Goal: Task Accomplishment & Management: Complete application form

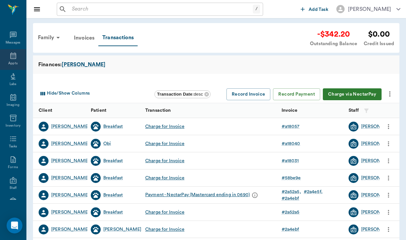
click at [15, 56] on icon at bounding box center [13, 55] width 6 height 7
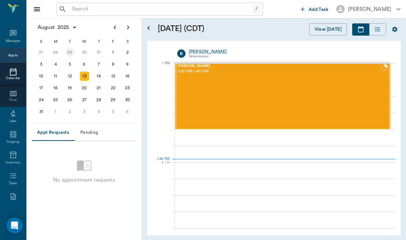
scroll to position [496, 0]
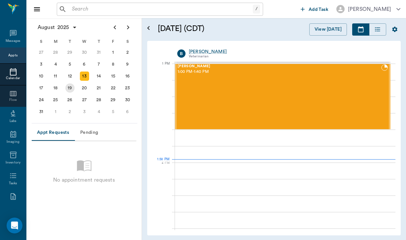
click at [72, 88] on div "19" at bounding box center [69, 87] width 9 height 9
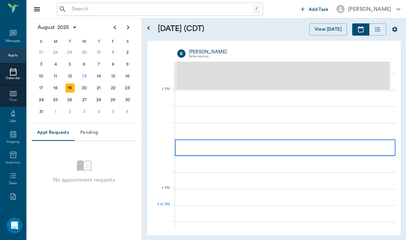
scroll to position [570, 0]
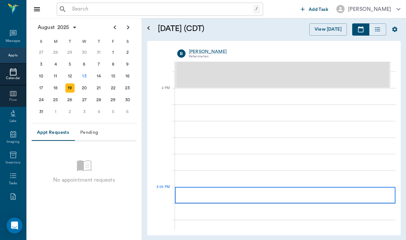
click at [197, 190] on div at bounding box center [285, 195] width 220 height 16
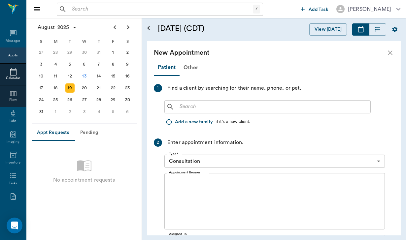
scroll to position [0, 0]
click at [193, 123] on button "Add a new family" at bounding box center [189, 122] width 51 height 12
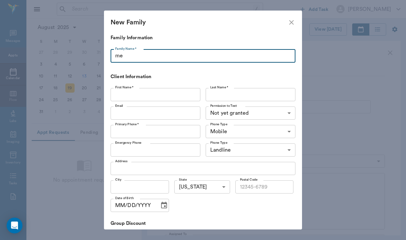
type input "m"
type input "[PERSON_NAME]"
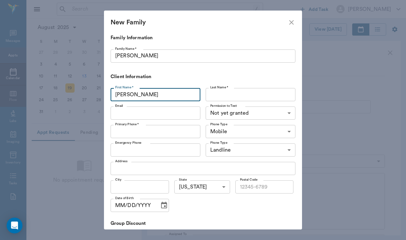
type input "Dawn"
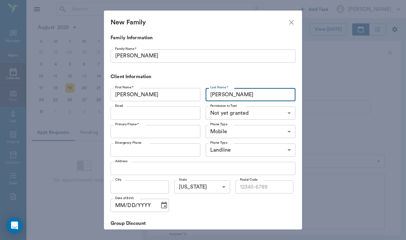
type input "[PERSON_NAME]"
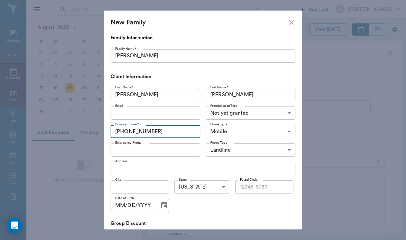
type input "[PHONE_NUMBER]"
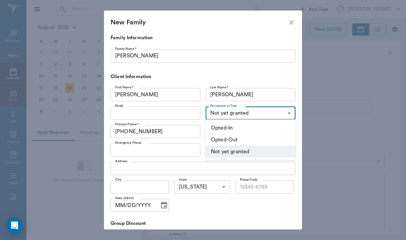
click at [232, 110] on body "/ ​ Add Task Helen Newsham Nectar Messages Appts Calendar Flow Labs Imaging Inv…" at bounding box center [203, 120] width 406 height 240
click at [230, 127] on li "Opted-In" at bounding box center [251, 128] width 90 height 12
type input "OPT_IN"
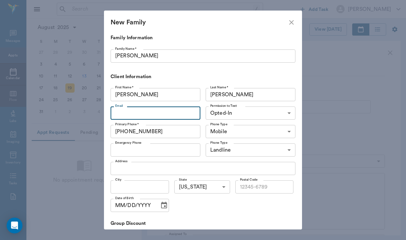
click at [116, 113] on input "Email" at bounding box center [156, 113] width 90 height 13
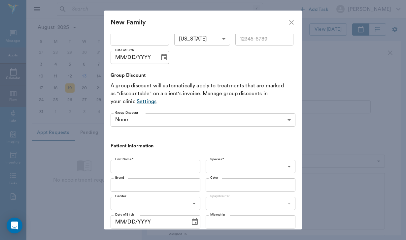
scroll to position [149, 0]
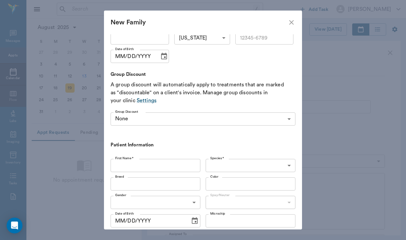
type input "[EMAIL_ADDRESS][DOMAIN_NAME]"
type input "horsee"
click at [214, 164] on body "/ ​ Add Task Helen Newsham Nectar Messages Appts Calendar Flow Labs Imaging Inv…" at bounding box center [203, 120] width 406 height 240
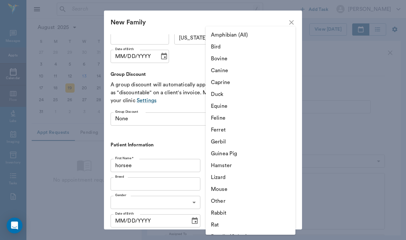
click at [223, 103] on li "Equine" at bounding box center [251, 106] width 90 height 12
type input "Equine"
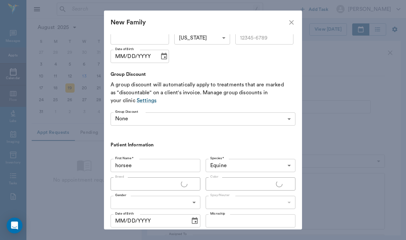
click at [223, 104] on ul "Amphibian (All) Bird Bovine Canine Caprine Duck Equine Feline Ferret Gerbil Gui…" at bounding box center [250, 157] width 67 height 137
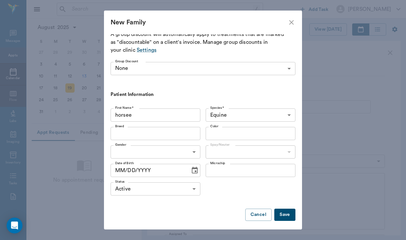
scroll to position [199, 0]
click at [286, 214] on button "Save" at bounding box center [284, 215] width 21 height 12
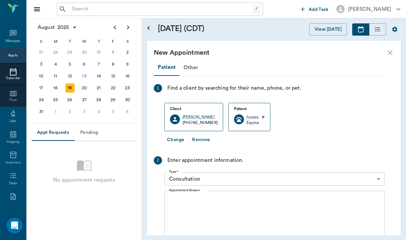
click at [204, 178] on body "/ ​ Add Task Helen Newsham Nectar Messages Appts Calendar Flow Labs Imaging Inv…" at bounding box center [203, 120] width 406 height 240
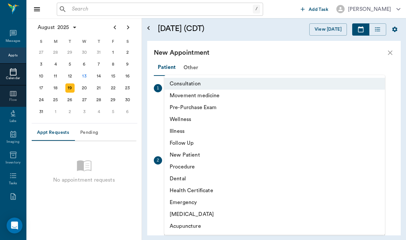
click at [211, 95] on li "Movement medicine" at bounding box center [274, 96] width 220 height 12
type input "6656c4aef87a612ea34fb244"
type input "04:00 PM"
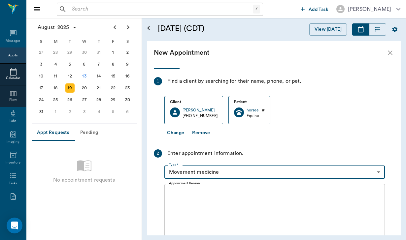
scroll to position [10, 0]
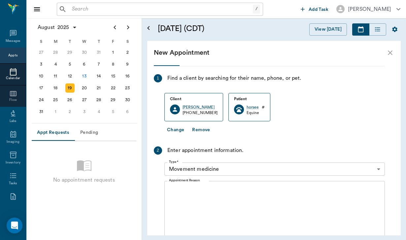
click at [391, 52] on icon "close" at bounding box center [390, 52] width 5 height 5
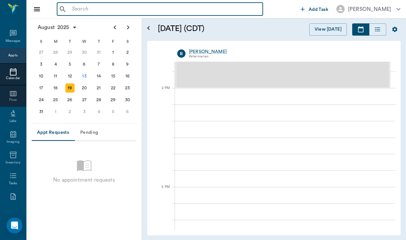
click at [75, 10] on input "text" at bounding box center [164, 9] width 191 height 9
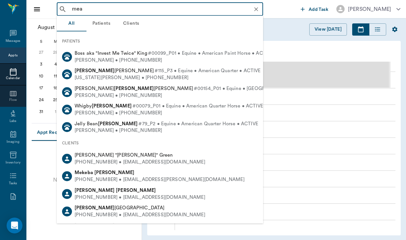
type input "mead"
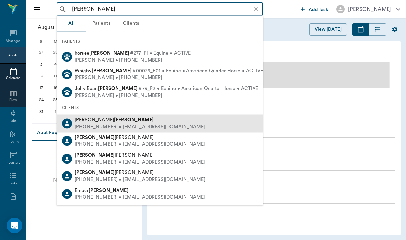
click at [102, 120] on div "Dawn Mead" at bounding box center [140, 120] width 131 height 7
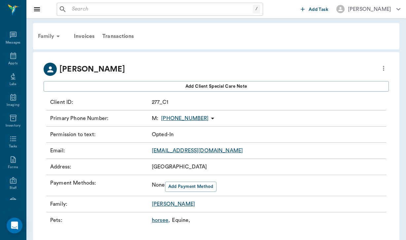
click at [44, 32] on div "Family" at bounding box center [50, 36] width 32 height 16
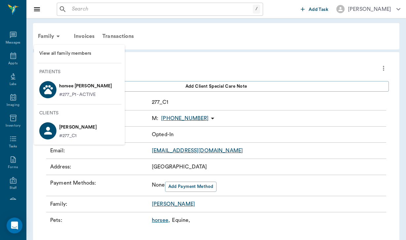
click at [68, 91] on p "#277_P1 - ACTIVE" at bounding box center [77, 94] width 37 height 7
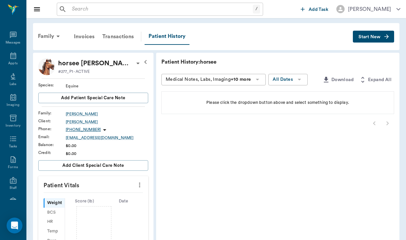
click at [371, 28] on div "Family Invoices Transactions Patient History Start New" at bounding box center [216, 36] width 366 height 27
click at [370, 37] on span "Start New" at bounding box center [369, 37] width 22 height 0
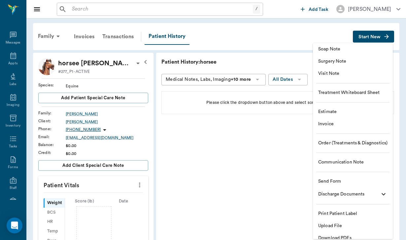
click at [345, 180] on span "Send Form" at bounding box center [352, 181] width 69 height 7
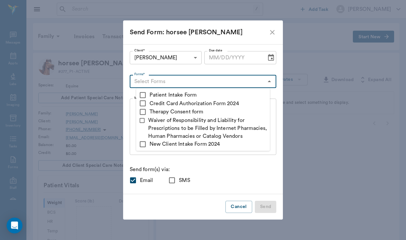
click at [206, 82] on input "Forms*" at bounding box center [198, 81] width 132 height 9
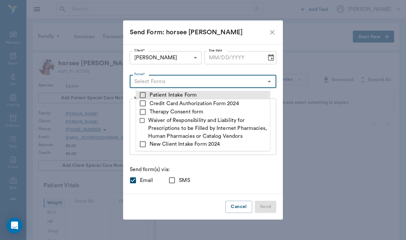
click at [145, 92] on input "checkbox" at bounding box center [143, 95] width 8 height 8
checkbox input "true"
type textarea "Please complete the following forms before your visit: • Patient Intake Form: h…"
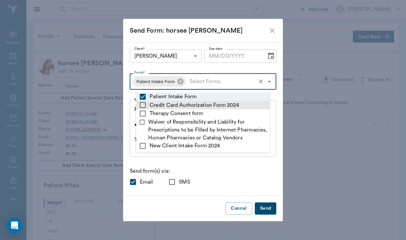
click at [145, 104] on input "checkbox" at bounding box center [143, 105] width 8 height 8
checkbox input "true"
type textarea "Please complete the following forms before your visit: • Patient Intake Form: h…"
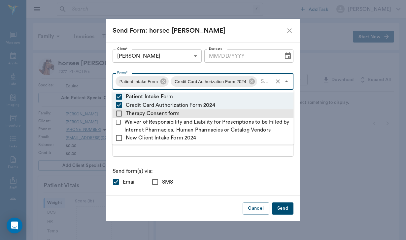
click at [120, 112] on input "checkbox" at bounding box center [119, 114] width 8 height 8
checkbox input "true"
type textarea "Please complete the following forms before your visit: • Patient Intake Form: h…"
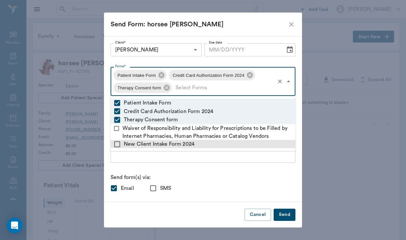
click at [117, 144] on input "checkbox" at bounding box center [117, 144] width 8 height 8
checkbox input "true"
click at [132, 162] on div "Please complete the following forms before your visit: • Patient Intake Form: h…" at bounding box center [203, 135] width 185 height 56
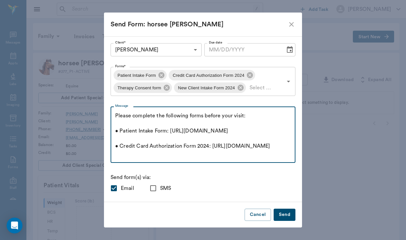
click at [115, 115] on textarea "Please complete the following forms before your visit: • Patient Intake Form: h…" at bounding box center [203, 135] width 176 height 46
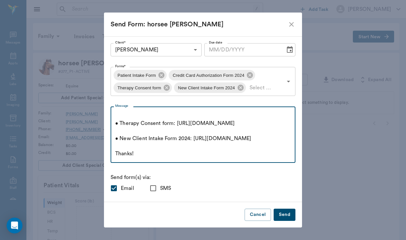
scroll to position [129, 0]
click at [139, 155] on textarea "Good afternoon Dawn, We are looking forward to being apart of your equine compa…" at bounding box center [203, 135] width 176 height 46
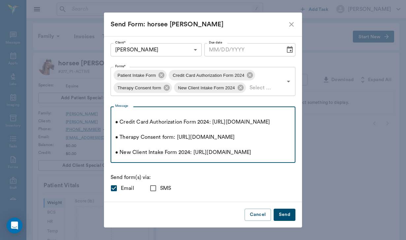
scroll to position [58, 0]
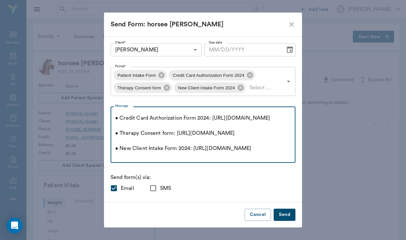
click at [208, 133] on textarea "Good afternoon Dawn, We are looking forward to being apart of your equine compa…" at bounding box center [203, 135] width 176 height 46
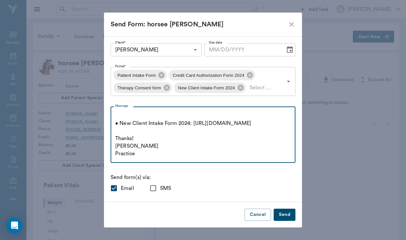
scroll to position [107, 0]
click at [190, 146] on textarea "Good afternoon Dawn, We are looking forward to being apart of your equine compa…" at bounding box center [203, 135] width 176 height 46
click at [144, 154] on textarea "Good afternoon Dawn, We are looking forward to being apart of your equine compa…" at bounding box center [203, 135] width 176 height 46
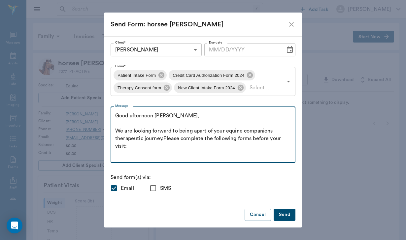
scroll to position [0, 0]
type textarea "Good afternoon Dawn, We are looking forward to being apart of your equine compa…"
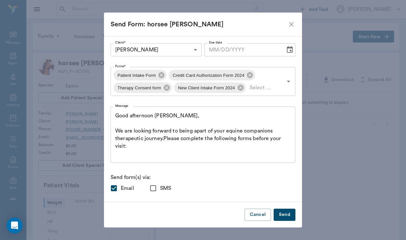
click at [283, 217] on button "Send" at bounding box center [285, 215] width 22 height 12
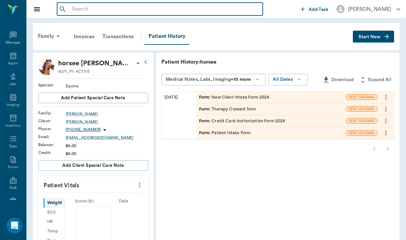
click at [77, 5] on input "text" at bounding box center [164, 9] width 191 height 9
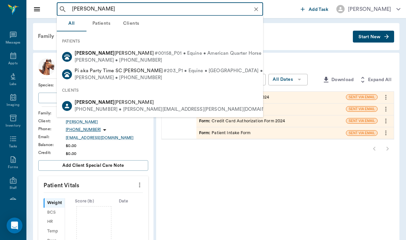
click at [112, 103] on div "[PERSON_NAME]" at bounding box center [179, 102] width 209 height 7
type input "[PERSON_NAME]"
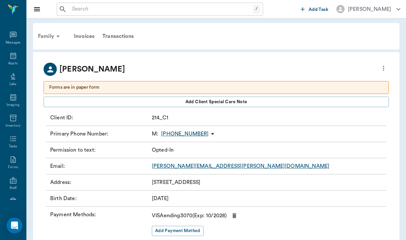
click at [49, 38] on div "Family" at bounding box center [50, 36] width 32 height 16
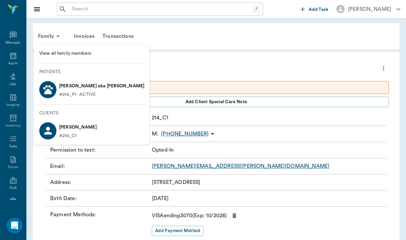
click at [81, 88] on p "[PERSON_NAME] aka [PERSON_NAME]" at bounding box center [101, 86] width 85 height 11
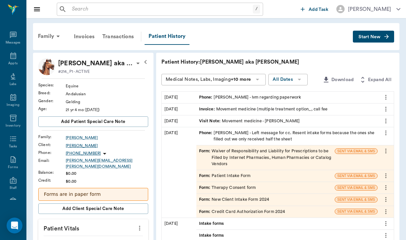
click at [79, 144] on div "[PERSON_NAME]" at bounding box center [107, 146] width 82 height 6
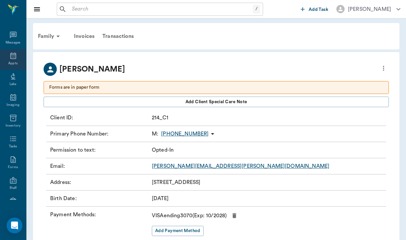
click at [16, 57] on icon at bounding box center [13, 56] width 8 height 8
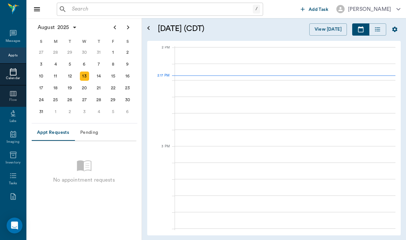
scroll to position [594, 0]
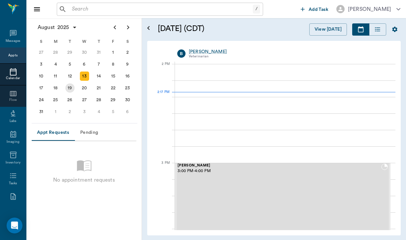
click at [68, 90] on div "19" at bounding box center [69, 87] width 9 height 9
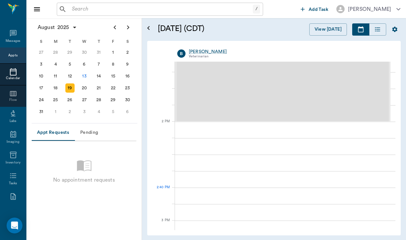
scroll to position [537, 0]
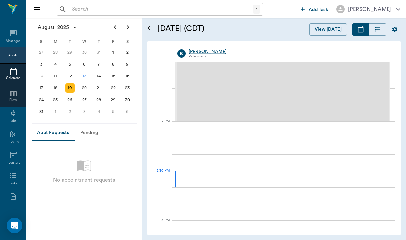
click at [226, 179] on div at bounding box center [285, 179] width 220 height 16
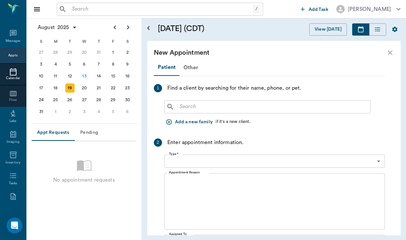
type input "[DATE]"
type input "02:30 PM"
type input "03:15 PM"
click at [191, 121] on button "Add a new family" at bounding box center [189, 122] width 51 height 12
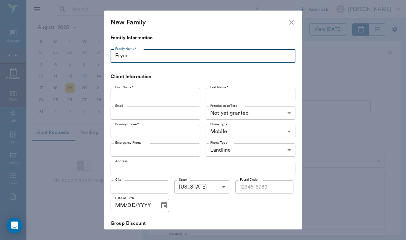
type input "Fryer"
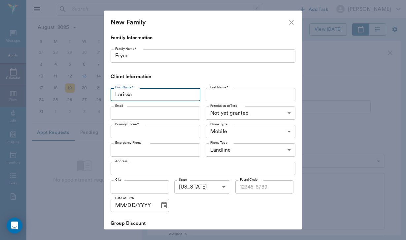
type input "Larissa"
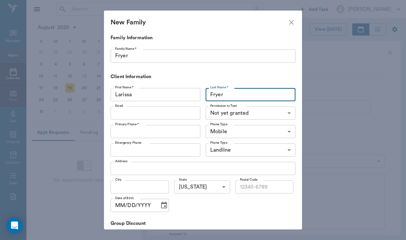
type input "Fryer"
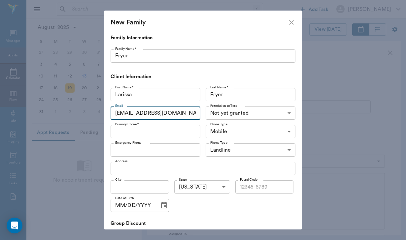
type input "[EMAIL_ADDRESS][DOMAIN_NAME]"
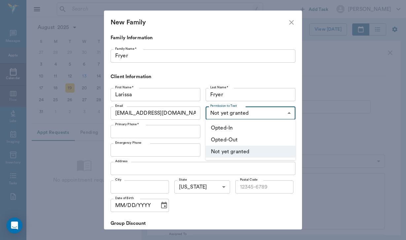
click at [218, 115] on body "/ ​ Add Task [PERSON_NAME] Nectar Messages Appts Calendar Flow Labs Imaging Inv…" at bounding box center [203, 120] width 406 height 240
click at [221, 125] on li "Opted-In" at bounding box center [251, 128] width 90 height 12
type input "OPT_IN"
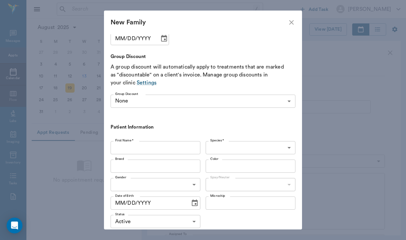
scroll to position [176, 0]
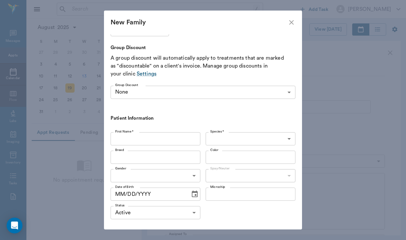
type input "[PHONE_NUMBER]"
type input "horsee 1"
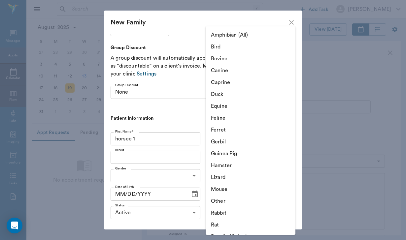
click at [224, 138] on body "/ ​ Add Task [PERSON_NAME] Nectar Messages Appts Calendar Flow Labs Imaging Inv…" at bounding box center [203, 120] width 406 height 240
click at [227, 108] on li "Equine" at bounding box center [251, 106] width 90 height 12
type input "Equine"
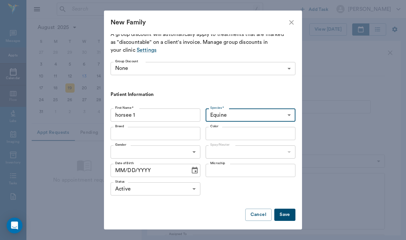
scroll to position [199, 0]
click at [281, 214] on button "Save" at bounding box center [284, 215] width 21 height 12
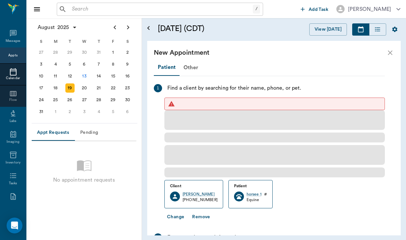
scroll to position [0, 0]
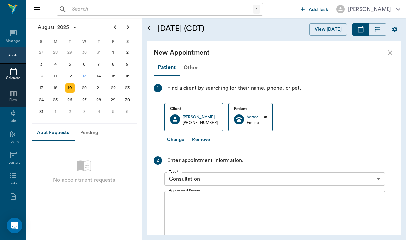
click at [387, 52] on icon "close" at bounding box center [390, 53] width 8 height 8
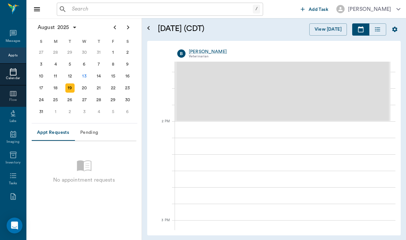
click at [78, 7] on input "text" at bounding box center [160, 9] width 183 height 9
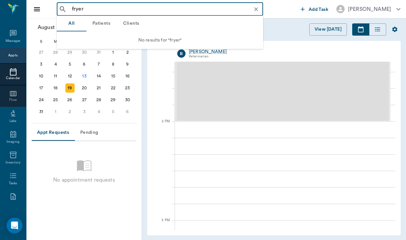
type input "[PERSON_NAME]"
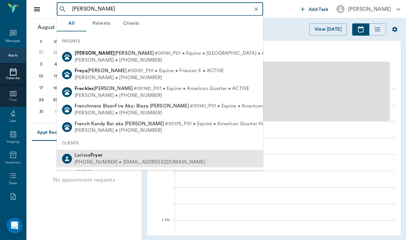
click at [97, 159] on div "[PHONE_NUMBER] • [EMAIL_ADDRESS][DOMAIN_NAME]" at bounding box center [140, 162] width 131 height 7
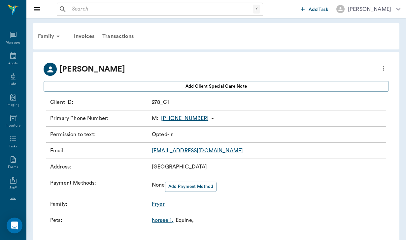
click at [46, 39] on div "Family" at bounding box center [50, 36] width 32 height 16
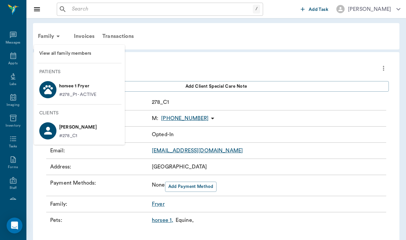
click at [83, 89] on p "horsee 1 Fryer" at bounding box center [77, 86] width 37 height 11
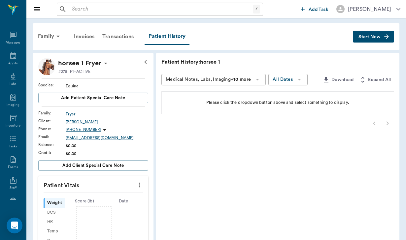
click at [369, 37] on span "Start New" at bounding box center [369, 37] width 22 height 0
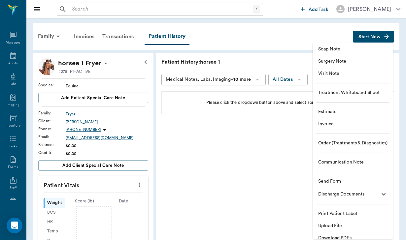
click at [345, 174] on ul "Soap Note Surgery Note Visit Note Treatment Whiteboard Sheet Estimate Invoice O…" at bounding box center [353, 143] width 80 height 201
click at [327, 181] on span "Send Form" at bounding box center [352, 181] width 69 height 7
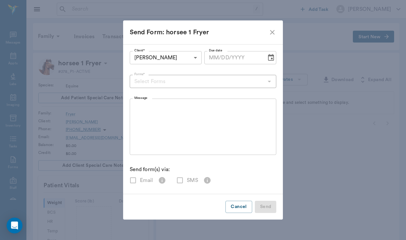
checkbox input "true"
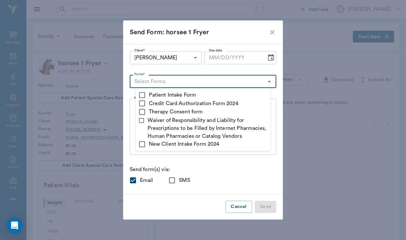
click at [147, 85] on input "Forms*" at bounding box center [198, 81] width 132 height 9
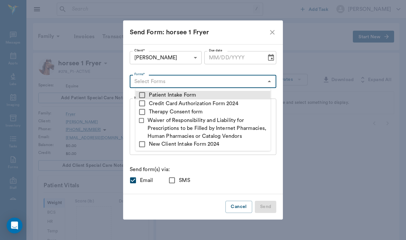
click at [142, 95] on input "checkbox" at bounding box center [142, 95] width 8 height 8
checkbox input "true"
type textarea "Please complete the following forms before your visit: • Patient Intake Form: […"
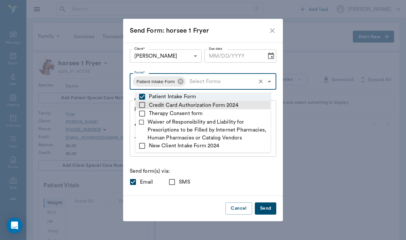
click at [142, 104] on input "checkbox" at bounding box center [142, 105] width 8 height 8
checkbox input "true"
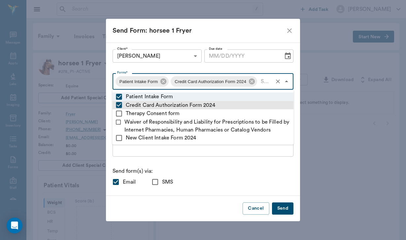
type textarea "Please complete the following forms before your visit: • Patient Intake Form: […"
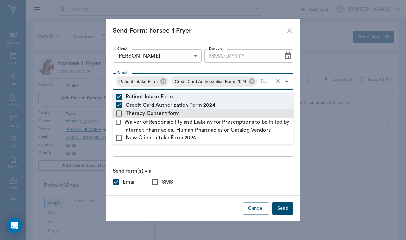
click at [121, 113] on input "checkbox" at bounding box center [119, 114] width 8 height 8
checkbox input "true"
type textarea "Please complete the following forms before your visit: • Patient Intake Form: […"
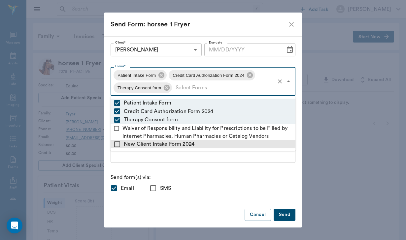
click at [116, 145] on input "checkbox" at bounding box center [117, 144] width 8 height 8
checkbox input "true"
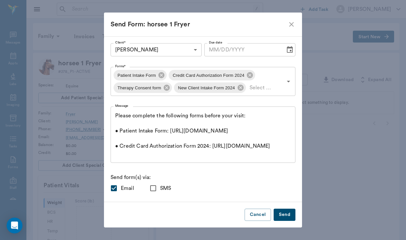
click at [138, 175] on p "Send form(s) via:" at bounding box center [203, 178] width 185 height 8
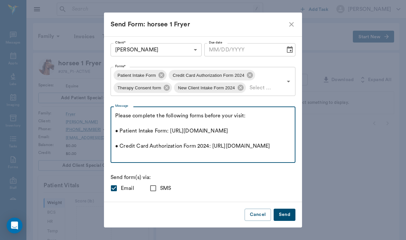
click at [116, 117] on textarea "Please complete the following forms before your visit: • Patient Intake Form: […" at bounding box center [203, 135] width 176 height 46
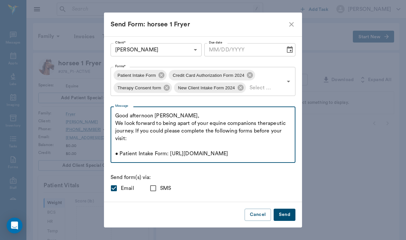
click at [213, 132] on textarea "Good afternoon [PERSON_NAME], We look forward to being apart of your equine com…" at bounding box center [203, 135] width 176 height 46
click at [154, 140] on textarea "Good afternoon [PERSON_NAME], We look forward to being apart of your equine com…" at bounding box center [203, 135] width 176 height 46
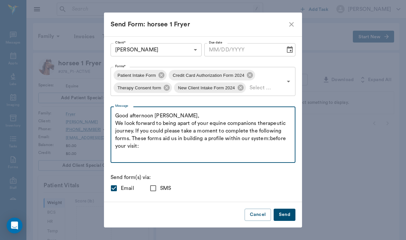
drag, startPoint x: 273, startPoint y: 138, endPoint x: 277, endPoint y: 143, distance: 6.1
click at [277, 143] on textarea "Good afternoon [PERSON_NAME], We look forward to being apart of your equine com…" at bounding box center [203, 135] width 176 height 46
drag, startPoint x: 271, startPoint y: 138, endPoint x: 277, endPoint y: 143, distance: 7.7
click at [277, 143] on textarea "Good afternoon [PERSON_NAME], We look forward to being apart of your equine com…" at bounding box center [203, 135] width 176 height 46
click at [115, 124] on textarea "Good afternoon [PERSON_NAME], We look forward to being apart of your equine com…" at bounding box center [203, 135] width 176 height 46
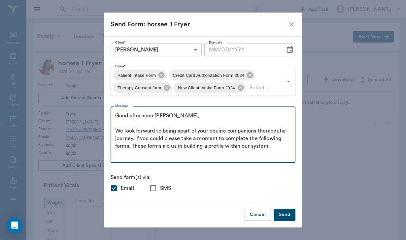
click at [270, 146] on textarea "Good afternoon [PERSON_NAME], We look forward to being apart of your equine com…" at bounding box center [203, 135] width 176 height 46
drag, startPoint x: 194, startPoint y: 154, endPoint x: 274, endPoint y: 151, distance: 80.2
click at [274, 151] on textarea "Good afternoon [PERSON_NAME], We look forward to being apart of your equine com…" at bounding box center [203, 135] width 176 height 46
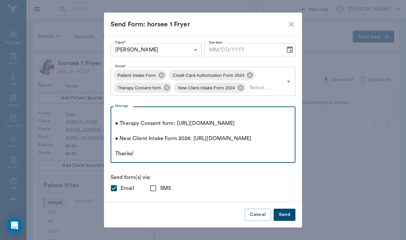
scroll to position [144, 0]
click at [141, 153] on textarea "Good afternoon [PERSON_NAME], We look forward to being apart of your equine com…" at bounding box center [203, 135] width 176 height 46
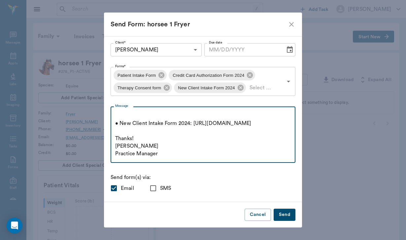
scroll to position [166, 0]
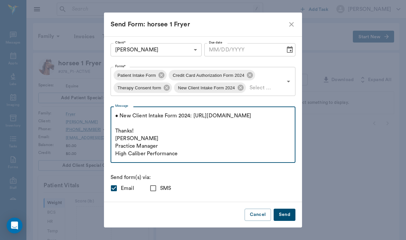
type textarea "Good afternoon [PERSON_NAME], We look forward to being apart of your equine com…"
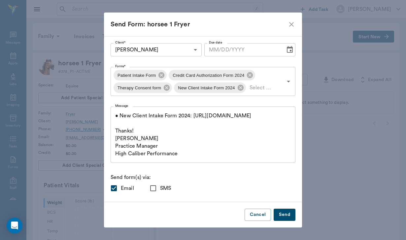
click at [282, 217] on button "Send" at bounding box center [285, 215] width 22 height 12
